Goal: Task Accomplishment & Management: Manage account settings

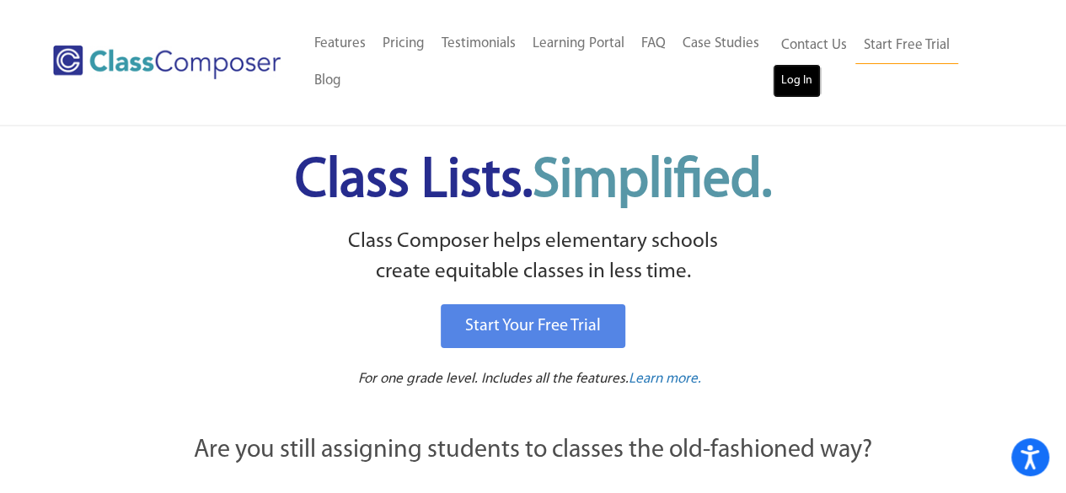
click at [793, 76] on link "Log In" at bounding box center [797, 81] width 48 height 34
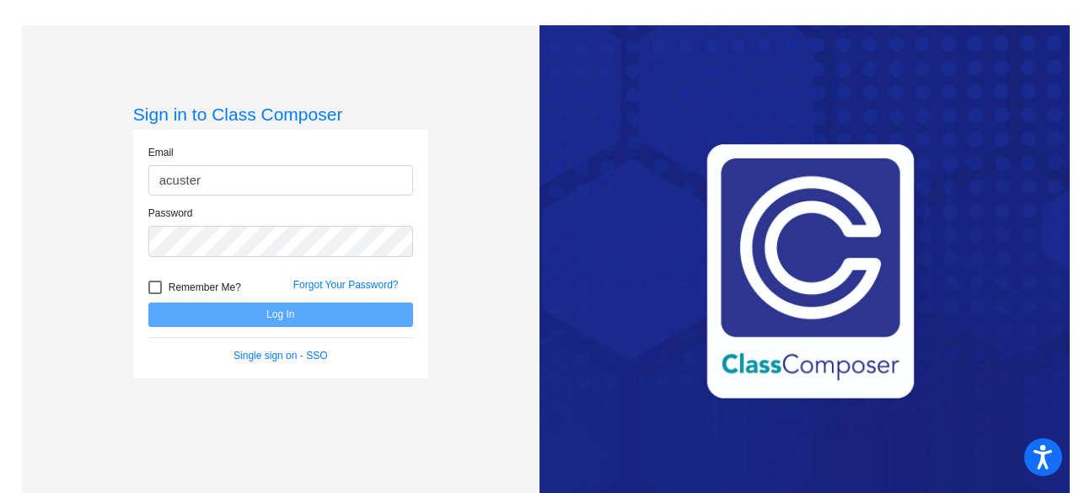
type input "[EMAIL_ADDRESS][DOMAIN_NAME]"
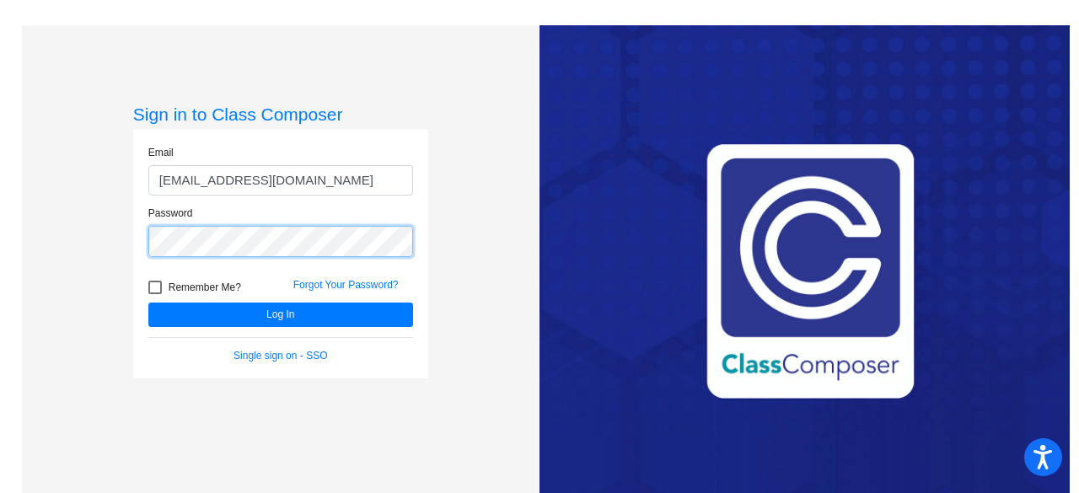
click at [148, 302] on button "Log In" at bounding box center [280, 314] width 265 height 24
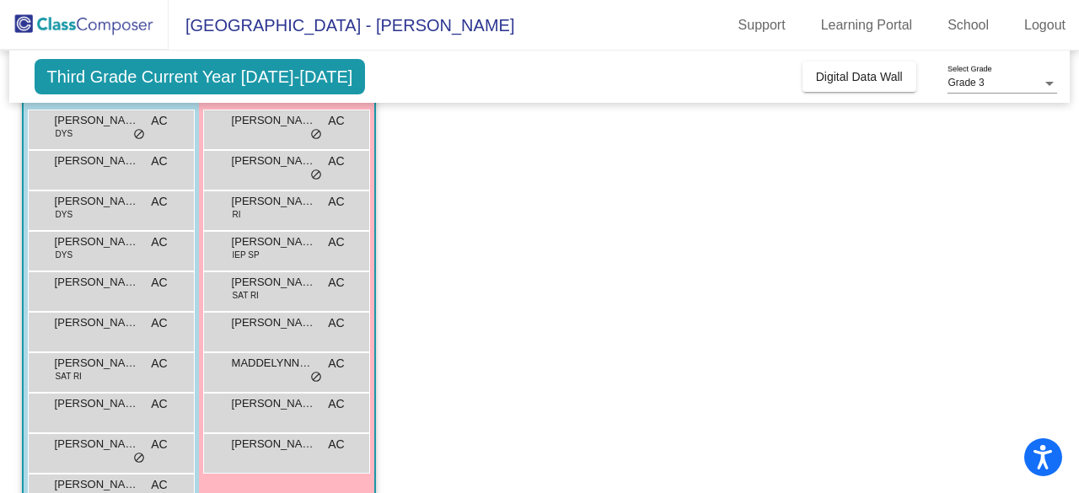
scroll to position [162, 0]
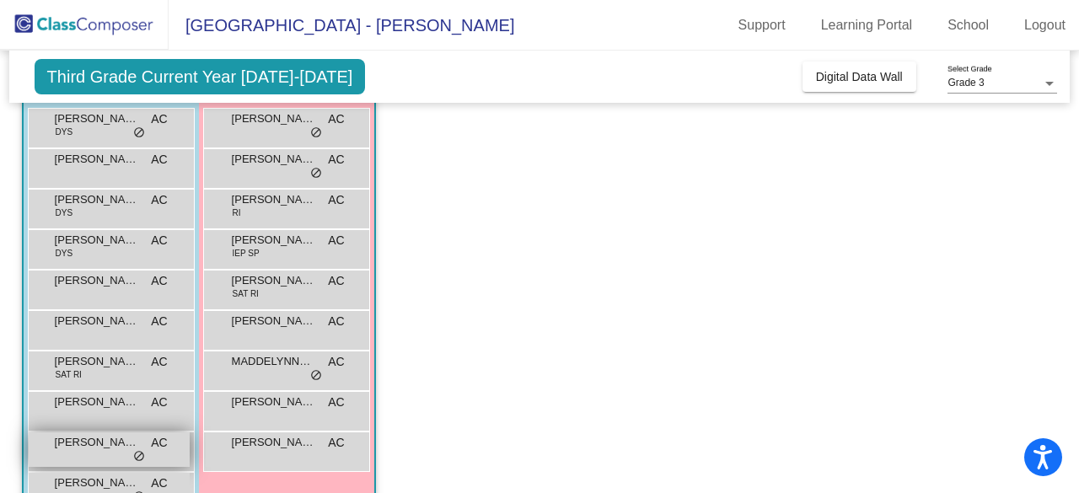
click at [76, 442] on span "[PERSON_NAME]" at bounding box center [97, 442] width 84 height 17
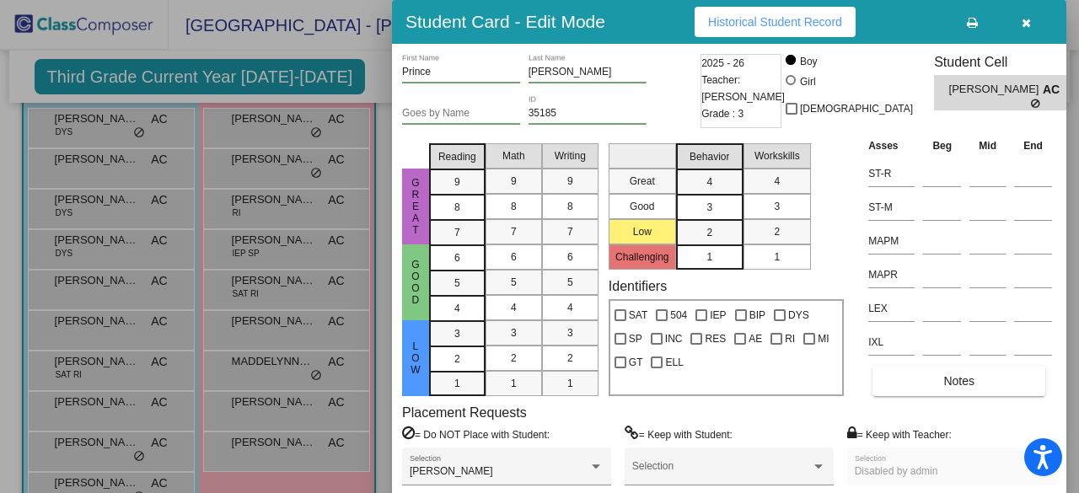
click at [1036, 21] on button "button" at bounding box center [1025, 22] width 54 height 30
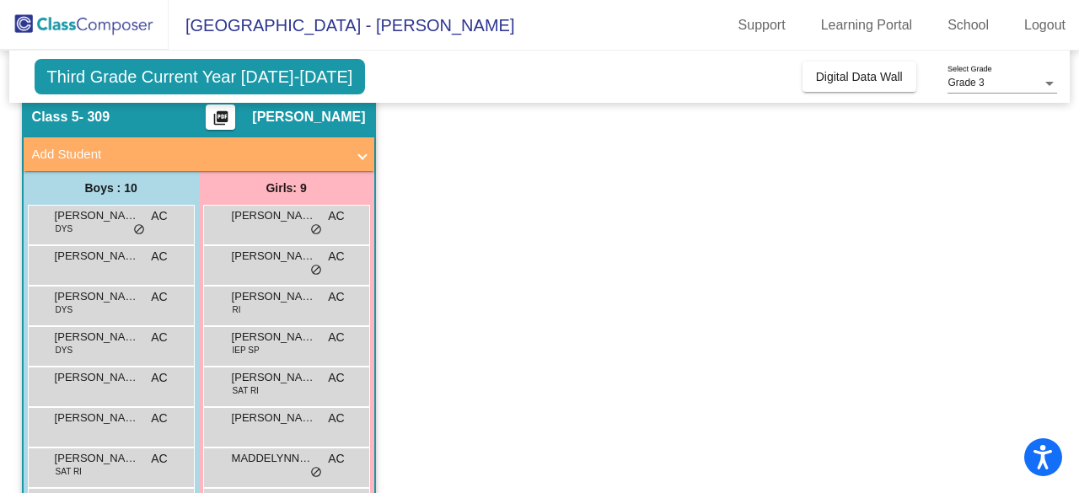
scroll to position [0, 0]
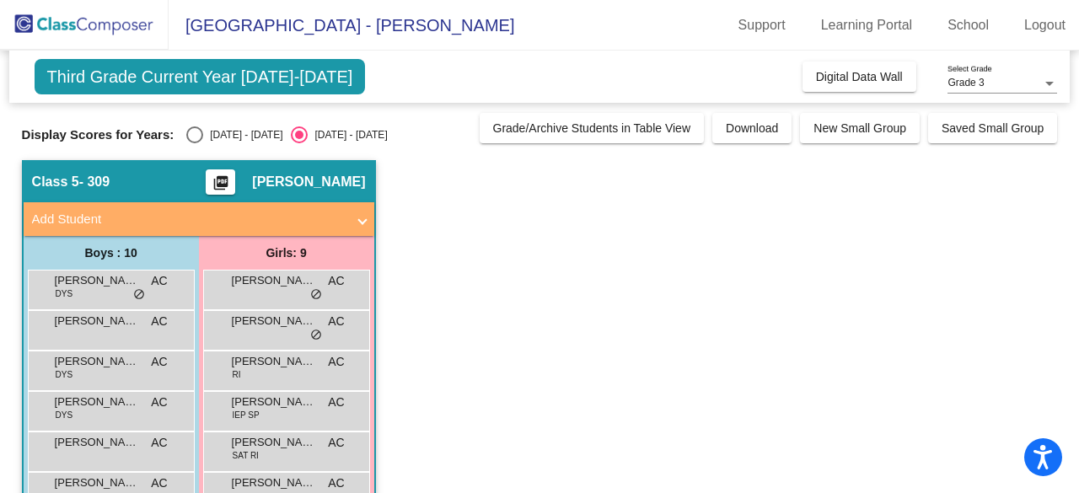
click at [188, 126] on div "Select an option" at bounding box center [194, 134] width 17 height 17
click at [194, 143] on input "[DATE] - [DATE]" at bounding box center [194, 143] width 1 height 1
radio input "true"
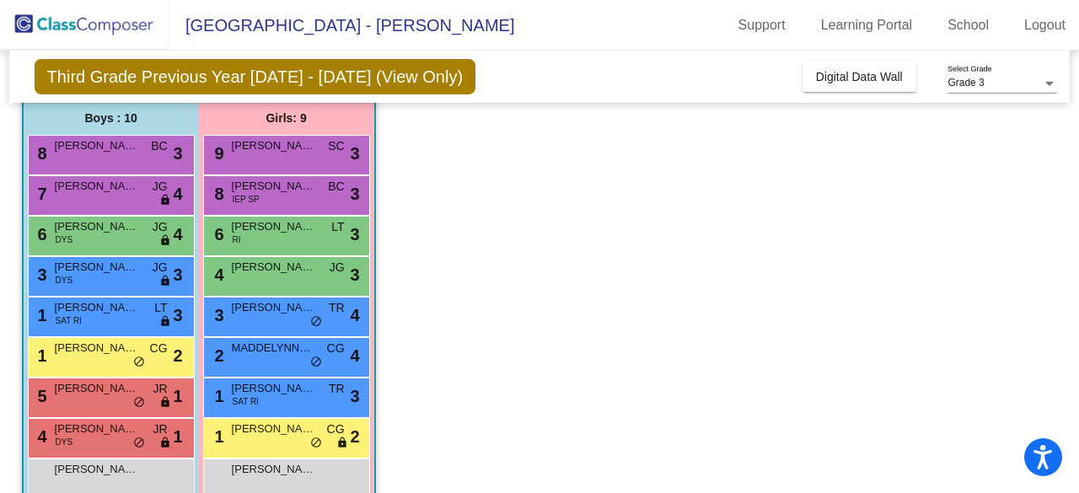
scroll to position [136, 0]
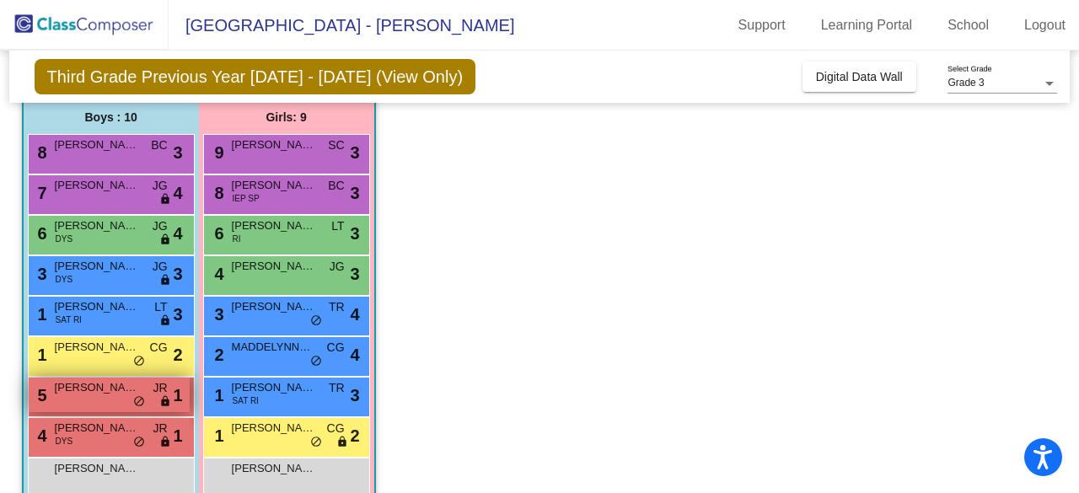
click at [99, 389] on span "[PERSON_NAME]" at bounding box center [97, 387] width 84 height 17
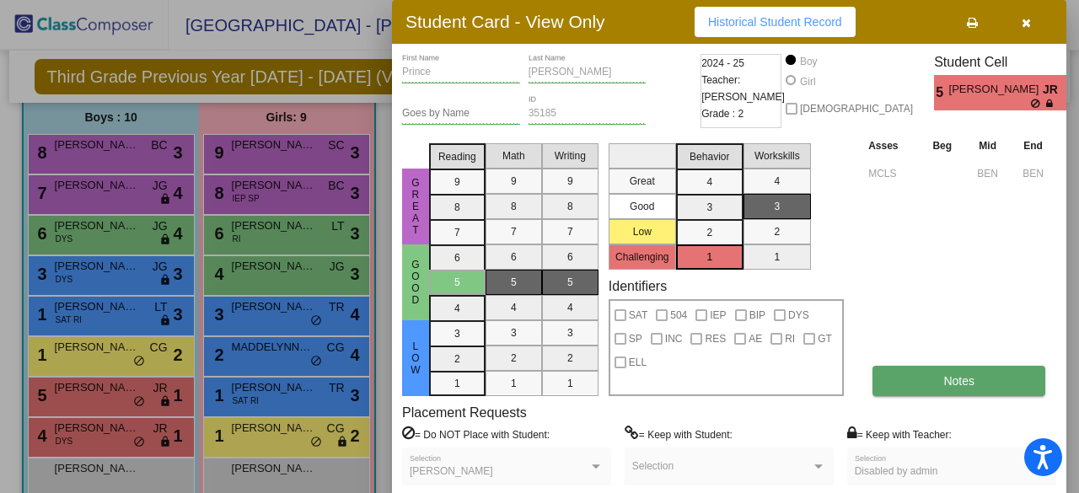
click at [960, 377] on span "Notes" at bounding box center [958, 380] width 31 height 13
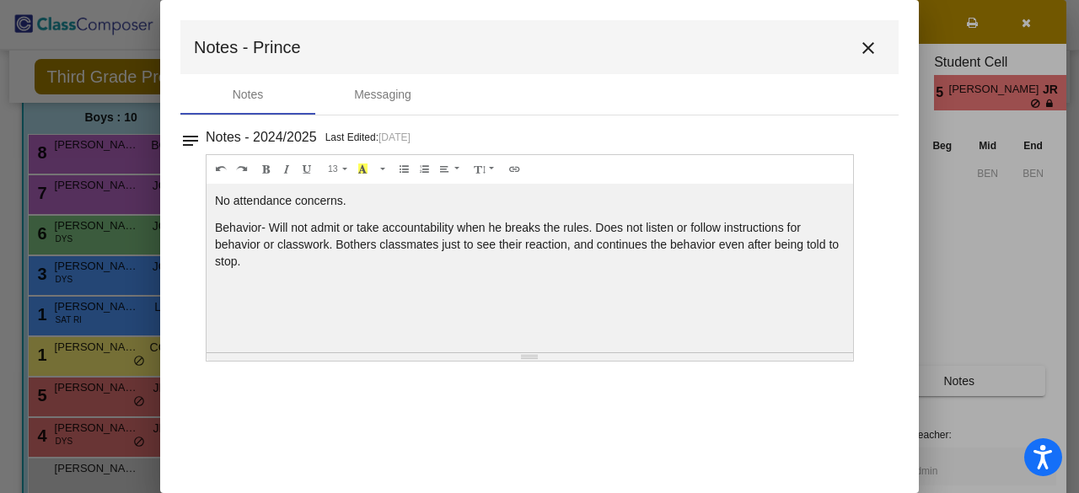
click at [866, 56] on mat-icon "close" at bounding box center [868, 48] width 20 height 20
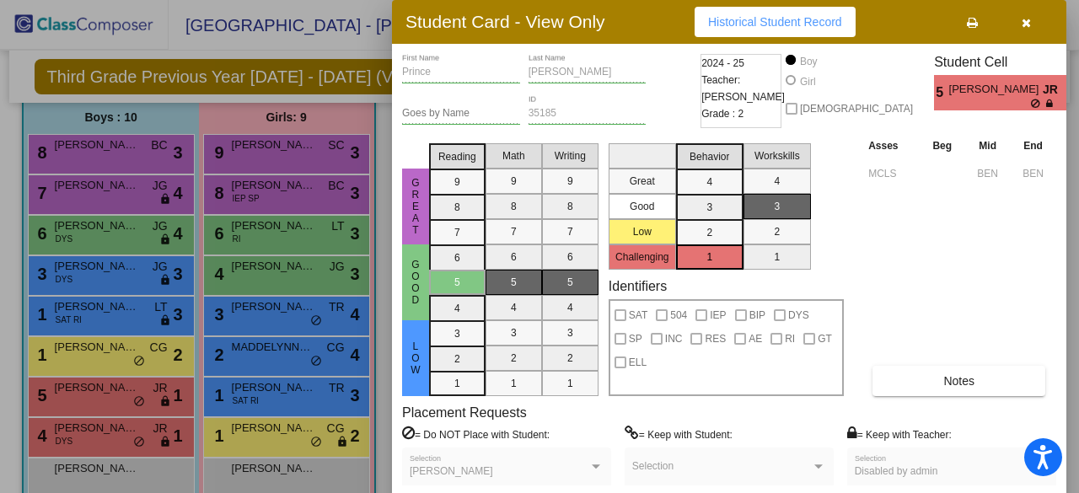
click at [89, 436] on div at bounding box center [539, 246] width 1079 height 493
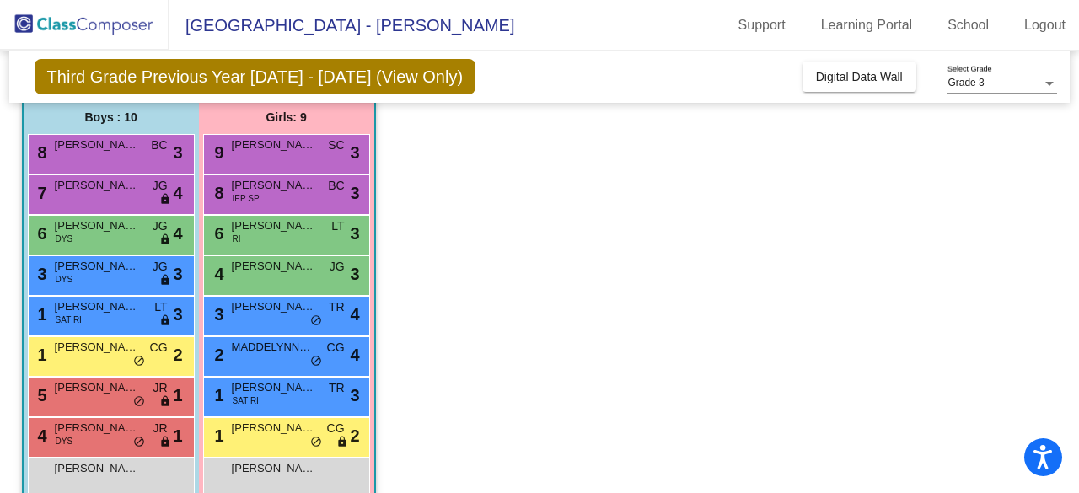
click at [89, 436] on div "4 [PERSON_NAME] DYS JR lock do_not_disturb_alt 1" at bounding box center [109, 435] width 161 height 35
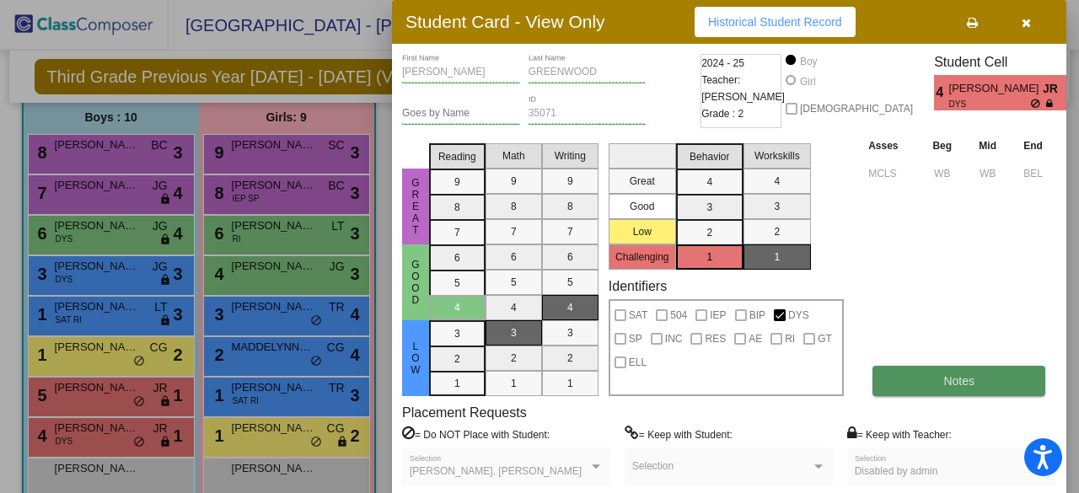
click at [950, 377] on span "Notes" at bounding box center [958, 380] width 31 height 13
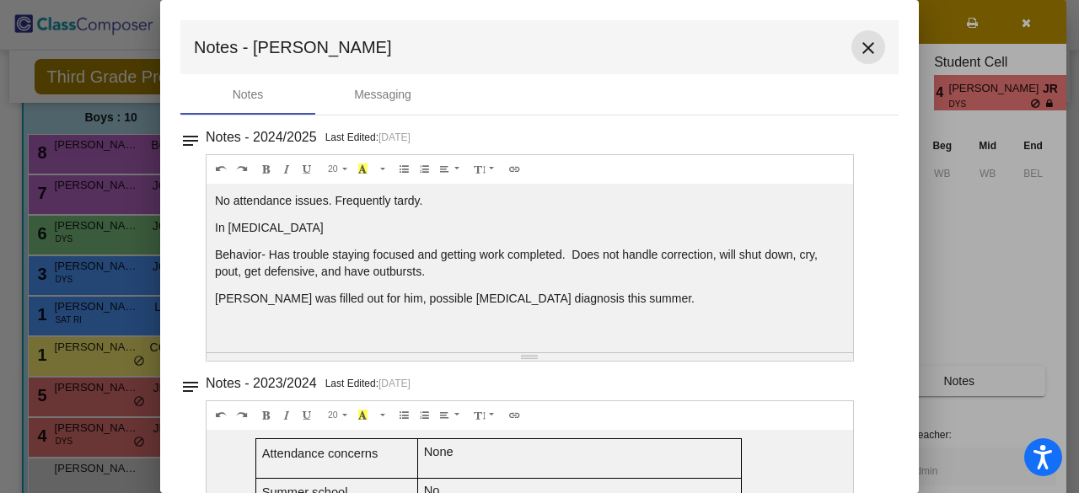
click at [859, 45] on mat-icon "close" at bounding box center [868, 48] width 20 height 20
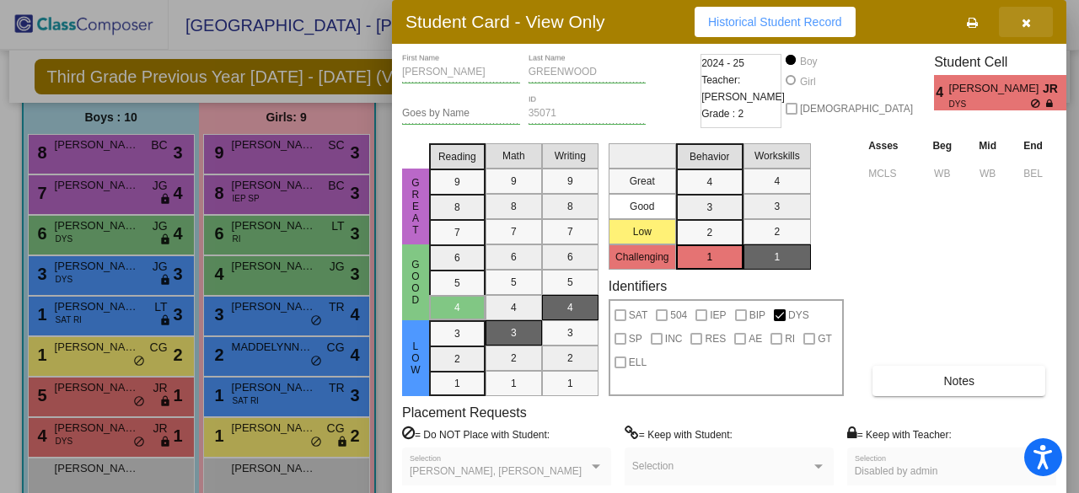
click at [1039, 26] on button "button" at bounding box center [1025, 22] width 54 height 30
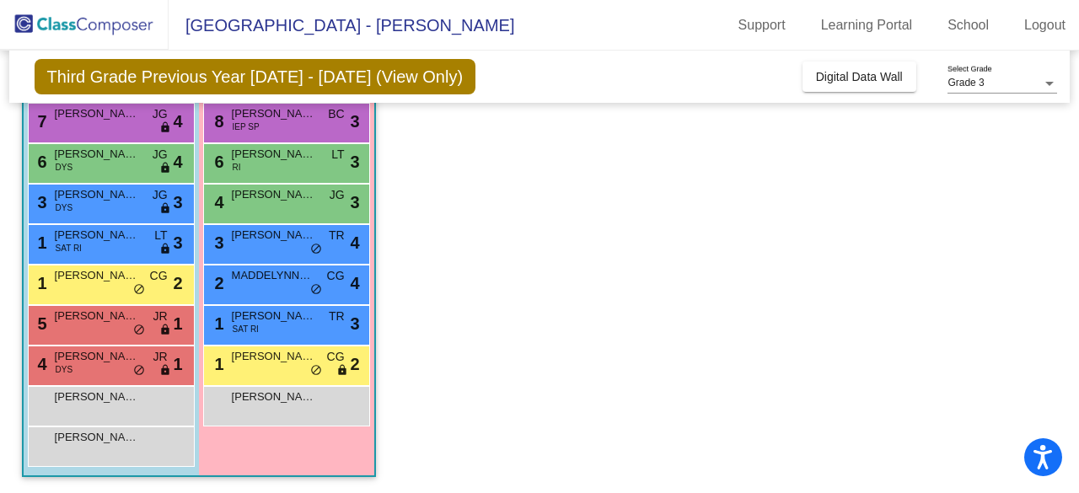
scroll to position [0, 0]
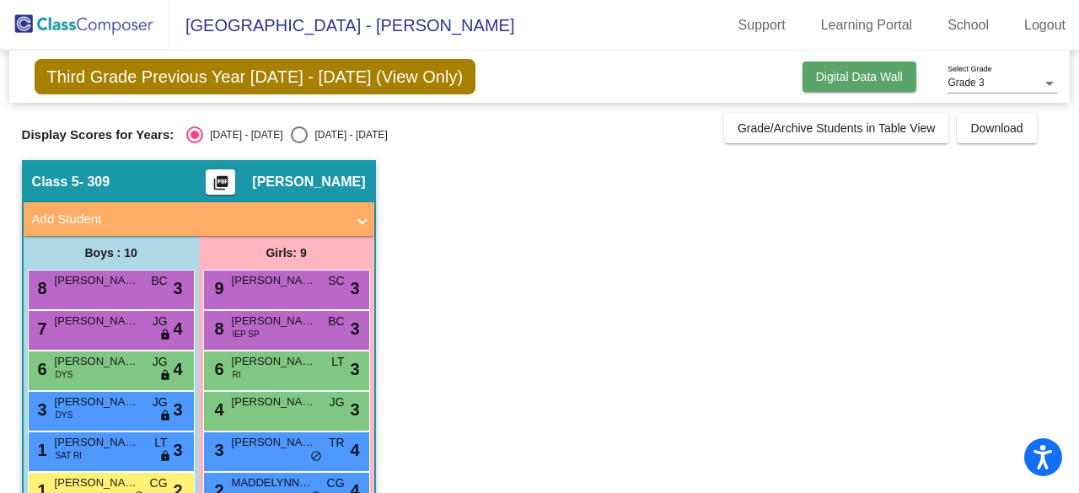
click at [857, 78] on span "Digital Data Wall" at bounding box center [859, 76] width 87 height 13
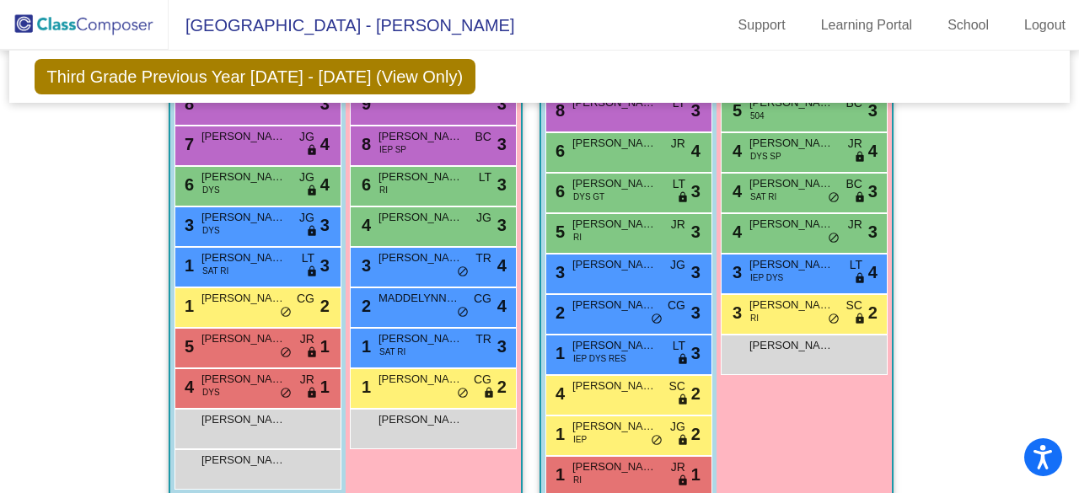
scroll to position [1754, 0]
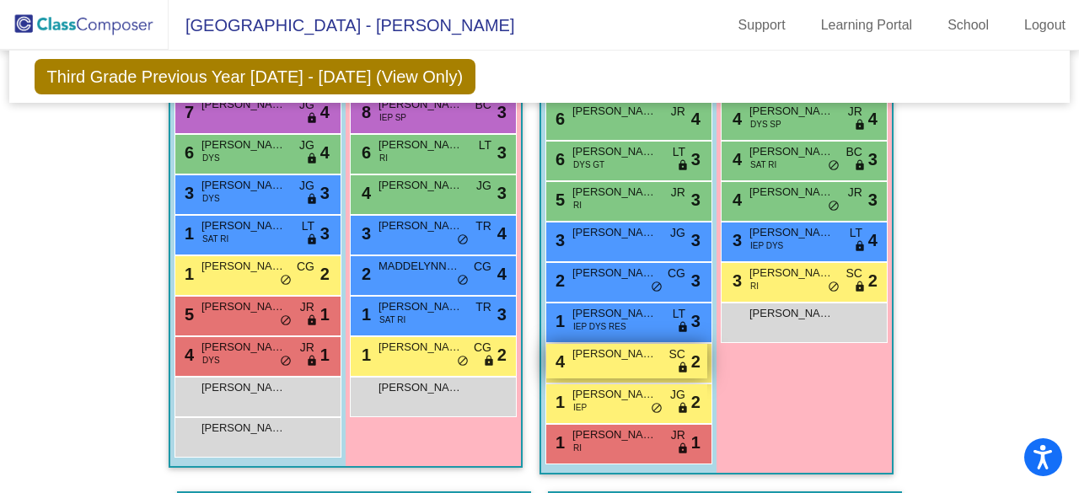
click at [610, 353] on span "[PERSON_NAME]" at bounding box center [614, 353] width 84 height 17
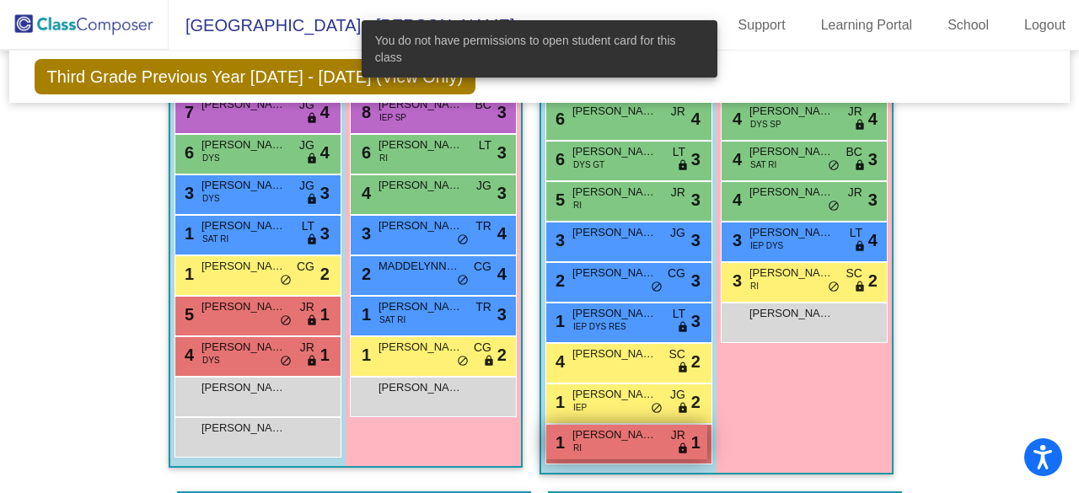
click at [618, 428] on span "[PERSON_NAME]" at bounding box center [614, 434] width 84 height 17
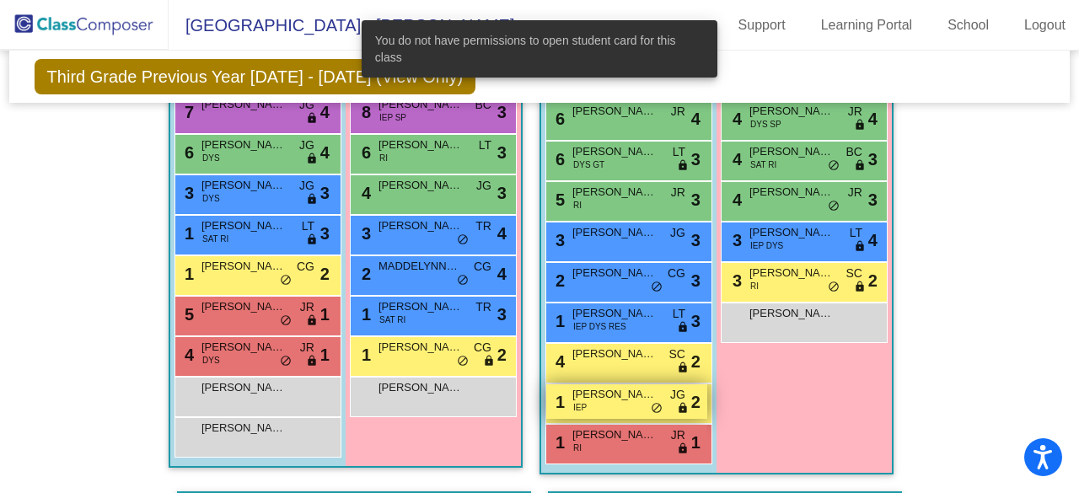
click at [620, 401] on div "1 [PERSON_NAME] IEP JG lock do_not_disturb_alt 2" at bounding box center [626, 401] width 161 height 35
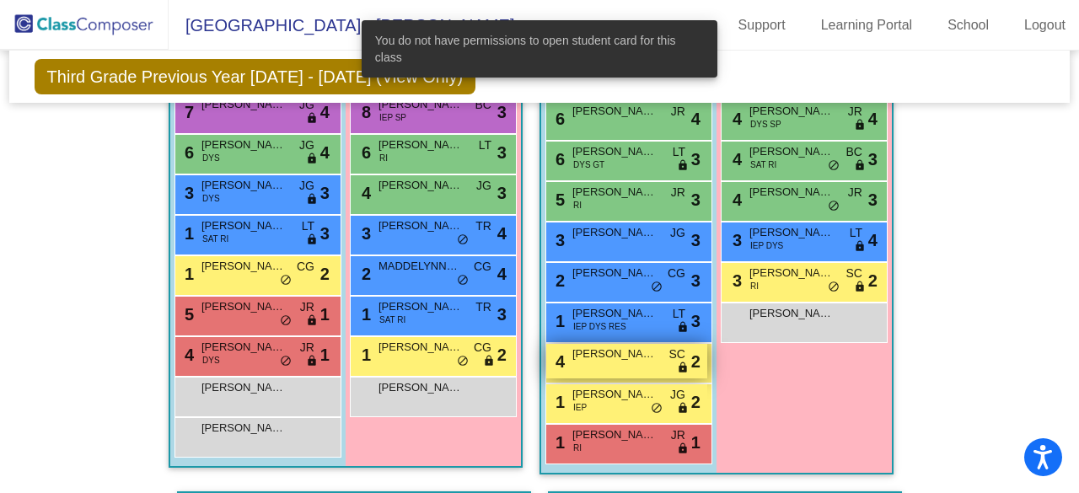
click at [626, 348] on span "[PERSON_NAME]" at bounding box center [614, 353] width 84 height 17
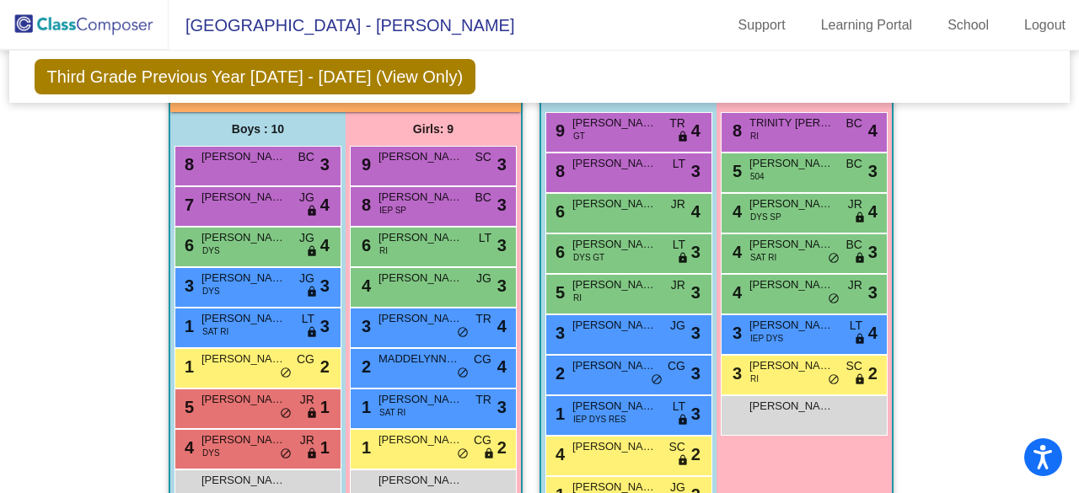
scroll to position [1665, 0]
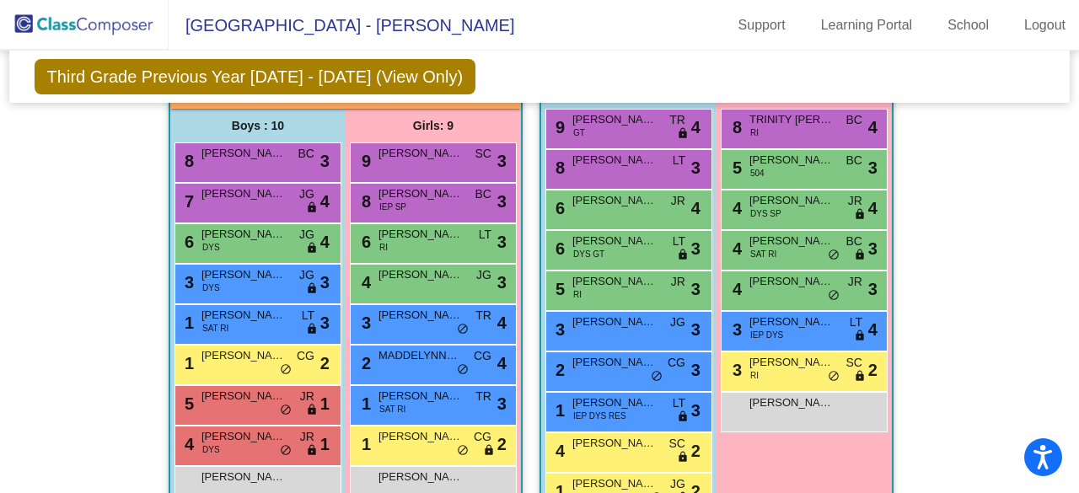
click at [141, 428] on div "Hallway - Hallway Class picture_as_pdf Add Student First Name Last Name Student…" at bounding box center [540, 32] width 1036 height 2191
drag, startPoint x: 1069, startPoint y: 355, endPoint x: 1072, endPoint y: 381, distance: 26.2
click at [1072, 381] on mat-sidenav-content "Grade 3 Select Grade Third Grade Previous Year [DATE] - [DATE] (View Only) Add,…" at bounding box center [539, 272] width 1079 height 442
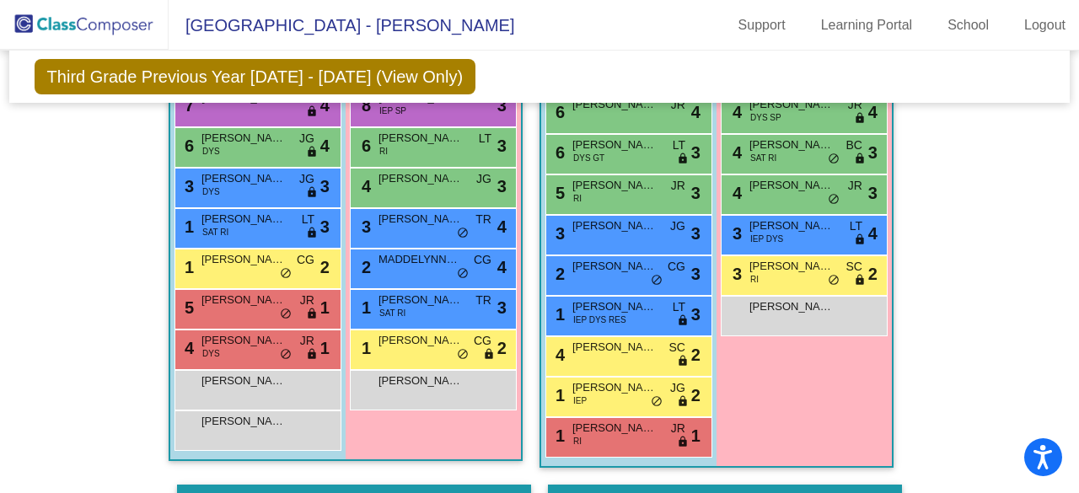
scroll to position [1740, 0]
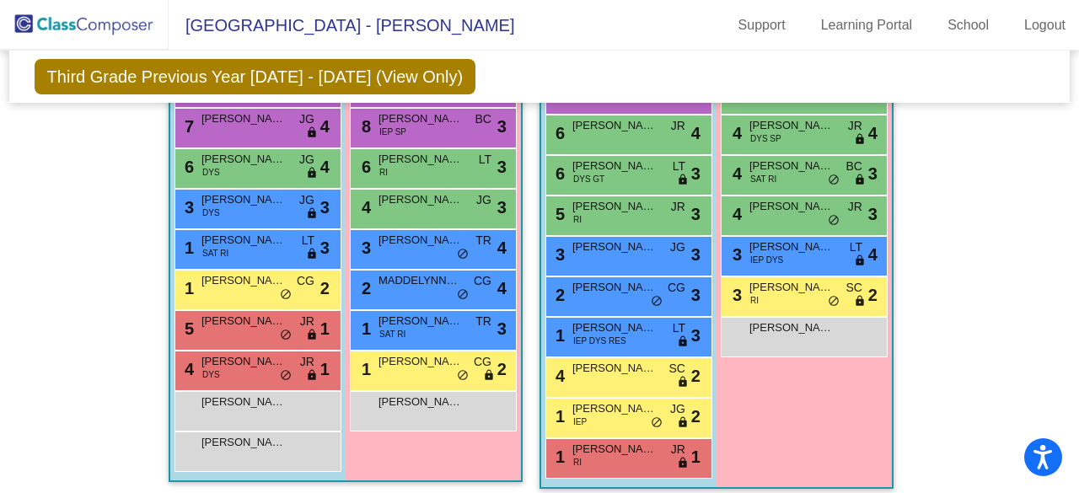
drag, startPoint x: 1071, startPoint y: 377, endPoint x: 1026, endPoint y: 388, distance: 46.0
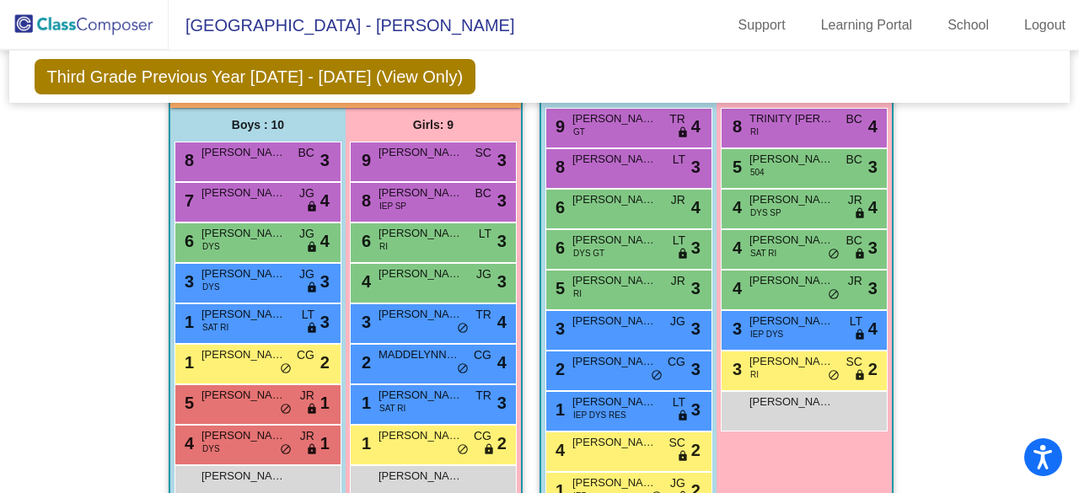
scroll to position [1673, 0]
